Goal: Find specific page/section: Find specific page/section

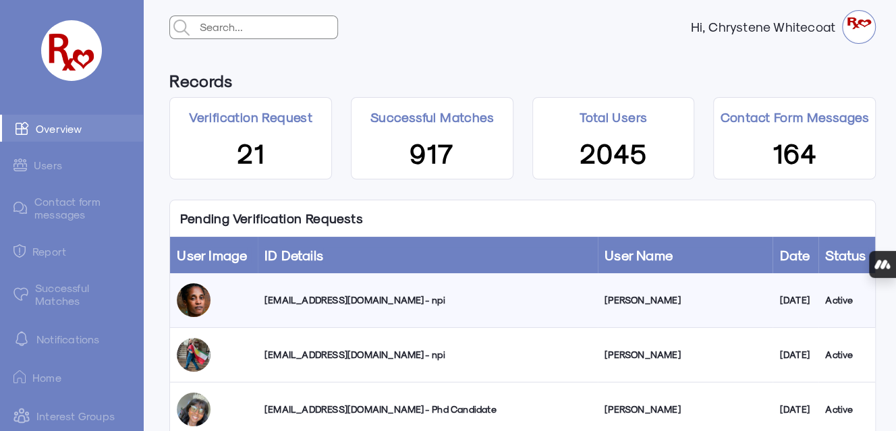
click at [300, 298] on div "[EMAIL_ADDRESS][DOMAIN_NAME] - npi" at bounding box center [428, 301] width 327 height 14
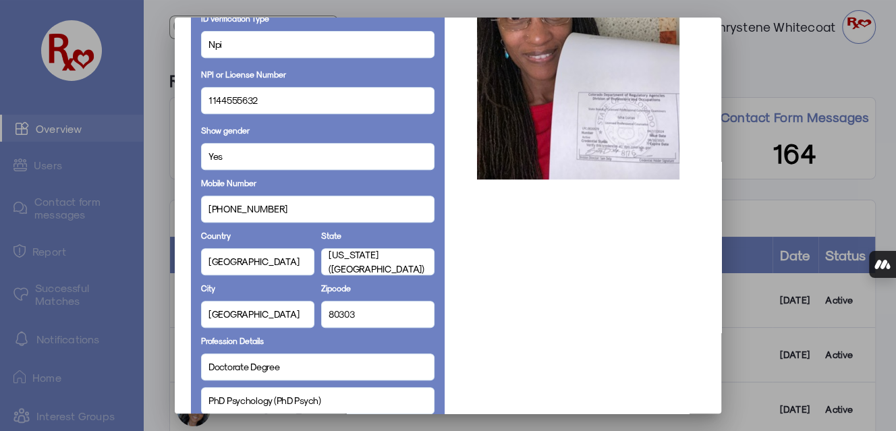
scroll to position [360, 0]
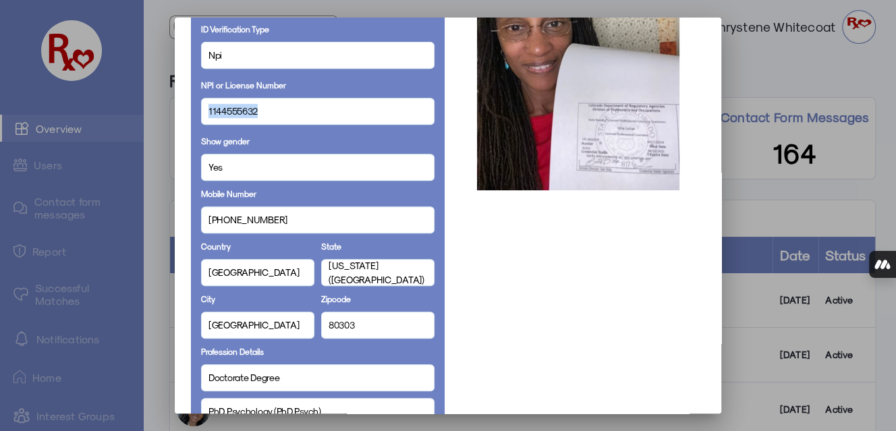
drag, startPoint x: 259, startPoint y: 113, endPoint x: 179, endPoint y: 113, distance: 79.7
click at [179, 113] on mat-dialog-container "Personal Details Full Name [PERSON_NAME] Display Name Isha Email [EMAIL_ADDRESS…" at bounding box center [448, 216] width 547 height 397
copy span "1144555632"
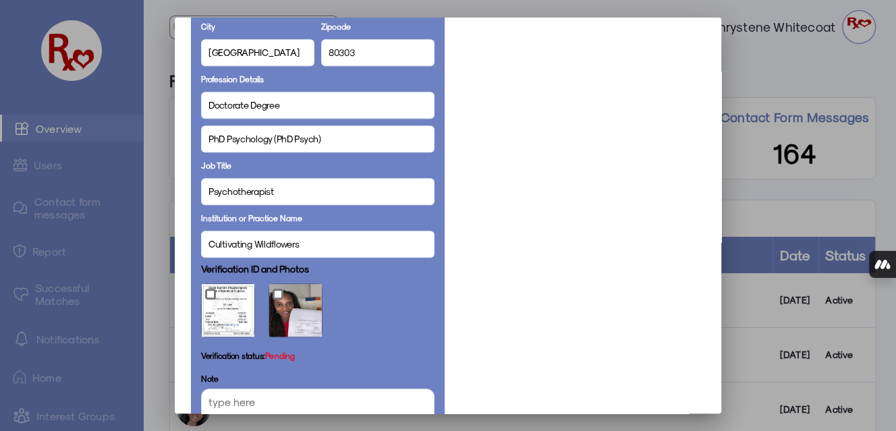
scroll to position [805, 0]
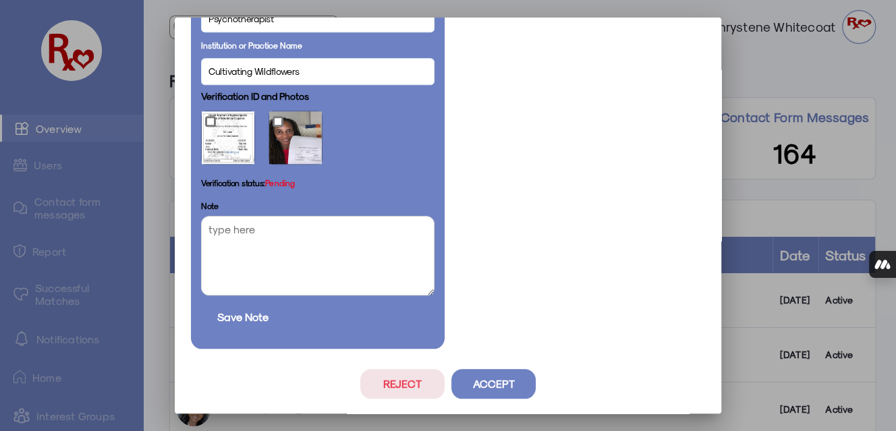
click at [506, 379] on button "Accept" at bounding box center [494, 384] width 84 height 30
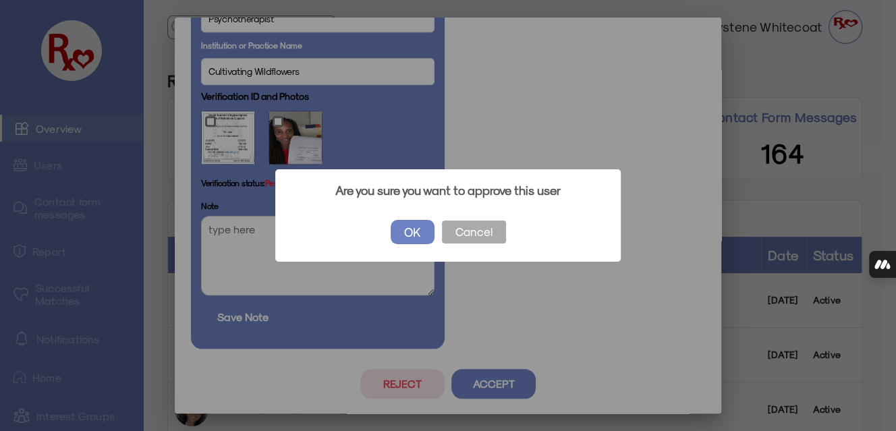
click at [410, 225] on button "OK" at bounding box center [413, 232] width 44 height 24
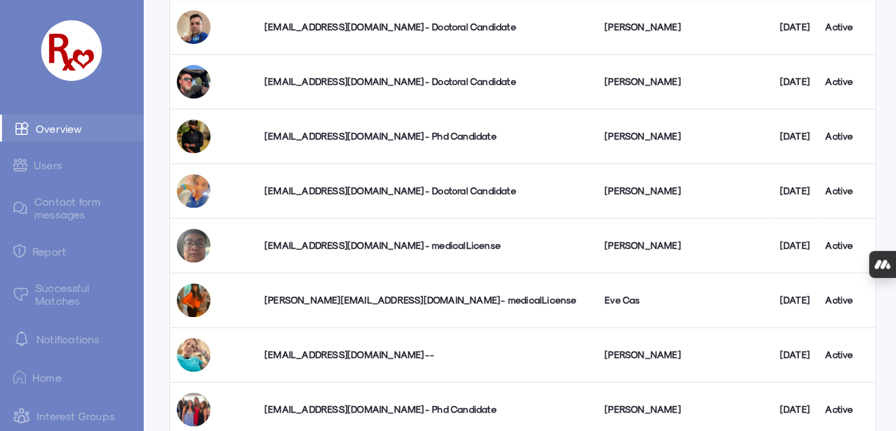
scroll to position [619, 0]
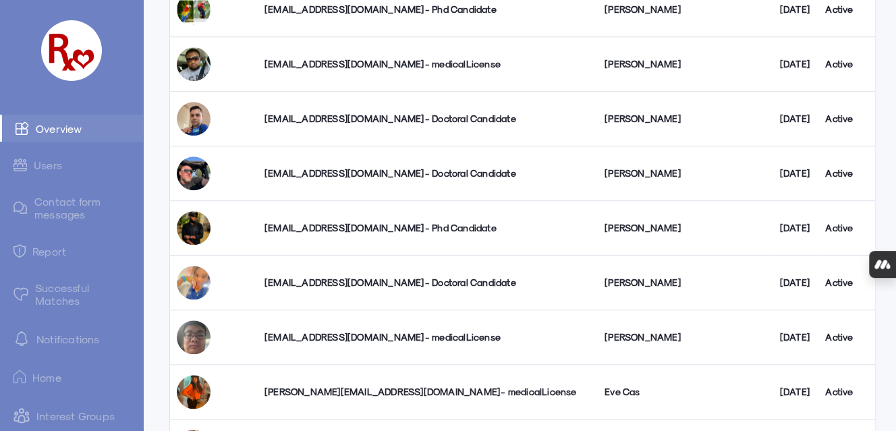
click at [73, 291] on link "Successful Matches" at bounding box center [71, 294] width 143 height 39
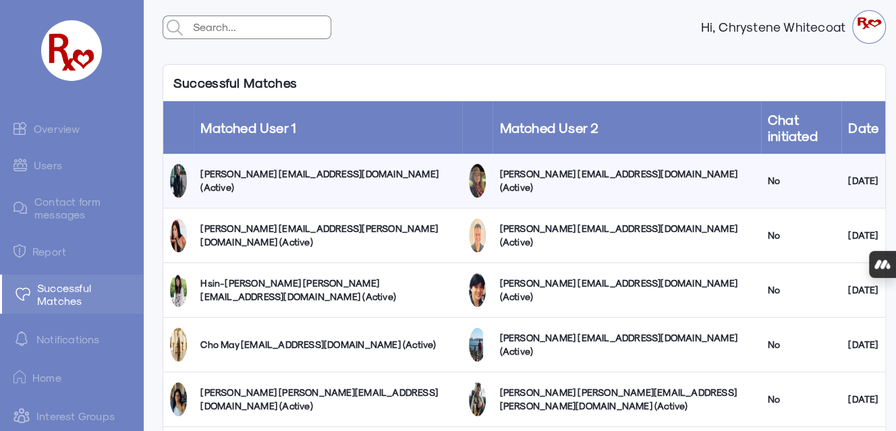
click at [32, 159] on link "Users" at bounding box center [71, 165] width 143 height 26
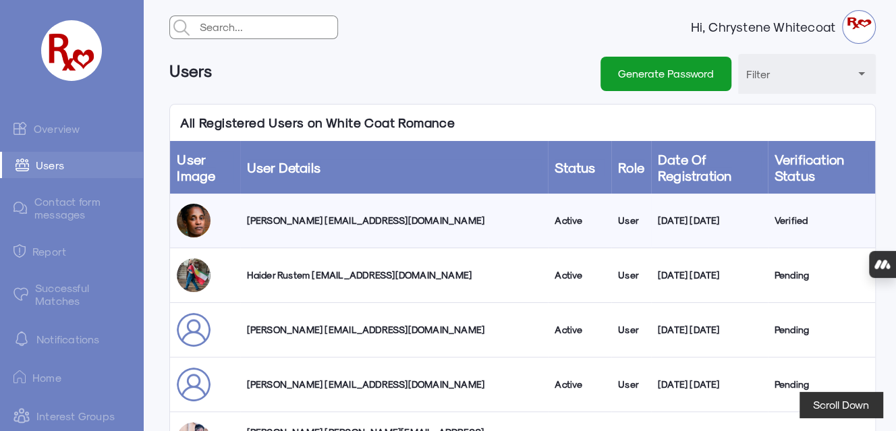
click at [58, 126] on link "Overview" at bounding box center [71, 128] width 143 height 27
